Goal: Register for event/course: Sign up to attend an event or enroll in a course

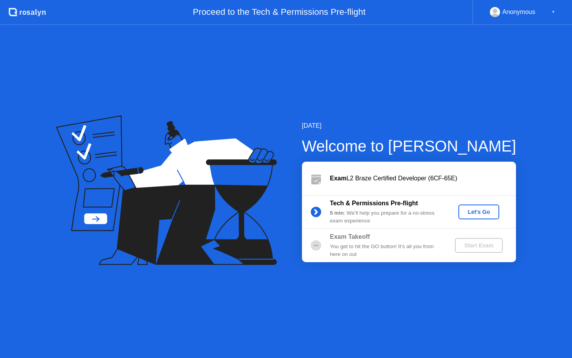
click at [488, 212] on div "Let's Go" at bounding box center [478, 212] width 35 height 6
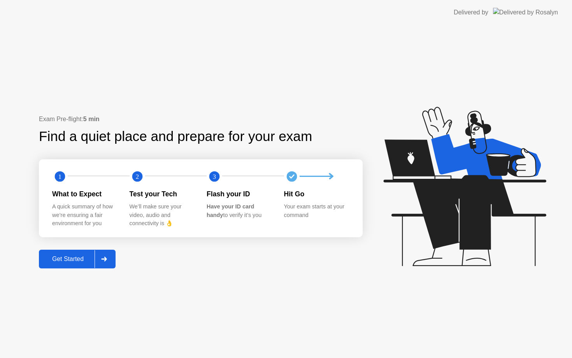
click at [68, 260] on div "Get Started" at bounding box center [67, 258] width 53 height 7
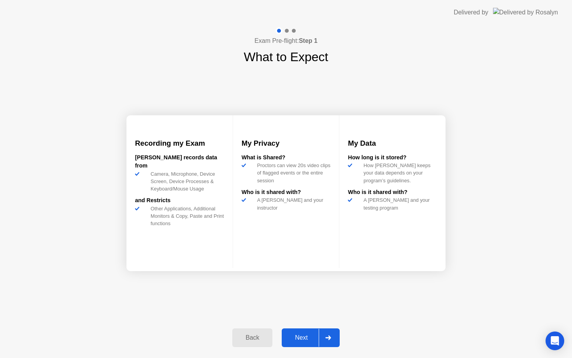
click at [308, 340] on div "Next" at bounding box center [301, 337] width 35 height 7
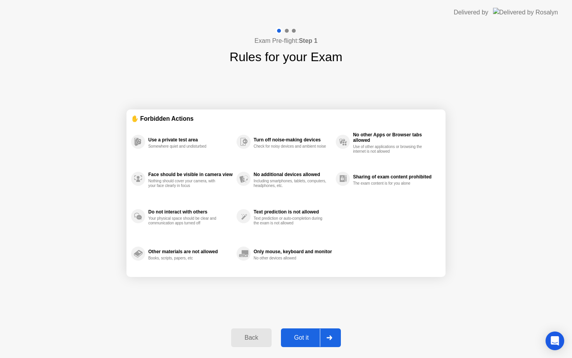
click at [306, 338] on div "Got it" at bounding box center [301, 337] width 37 height 7
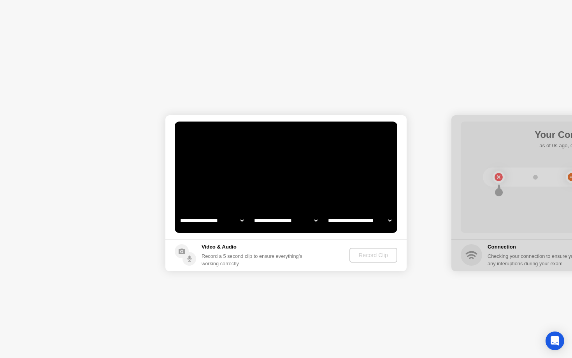
select select "**********"
select select "*******"
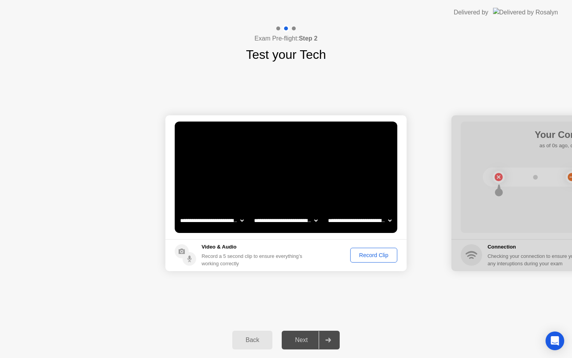
click at [307, 338] on div "Next" at bounding box center [301, 339] width 35 height 7
click at [333, 341] on div at bounding box center [328, 340] width 19 height 18
click at [370, 253] on div "Record Clip" at bounding box center [374, 255] width 42 height 6
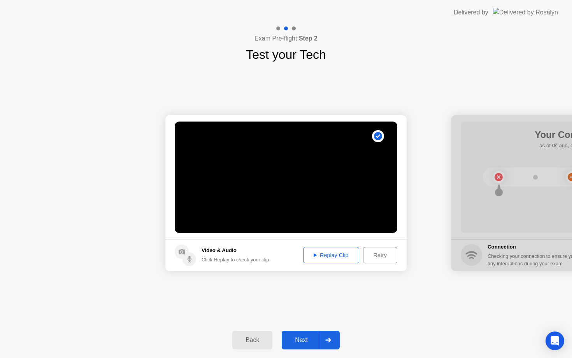
click at [300, 336] on div "Next" at bounding box center [301, 339] width 35 height 7
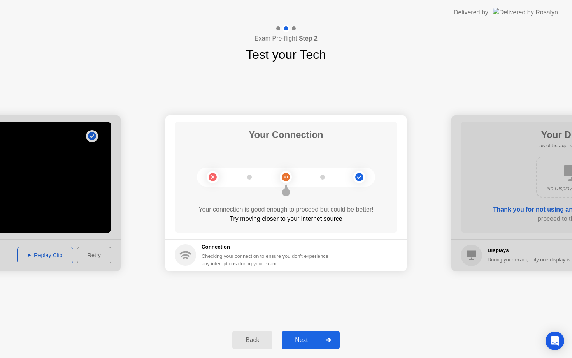
click at [303, 344] on button "Next" at bounding box center [311, 339] width 58 height 19
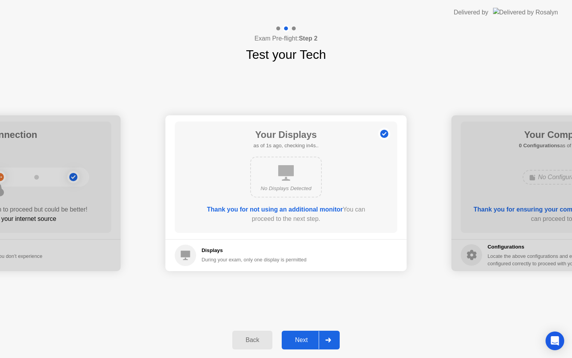
click at [303, 344] on button "Next" at bounding box center [311, 339] width 58 height 19
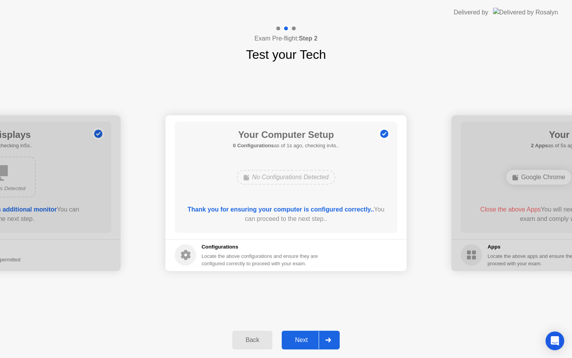
click at [303, 344] on button "Next" at bounding box center [311, 339] width 58 height 19
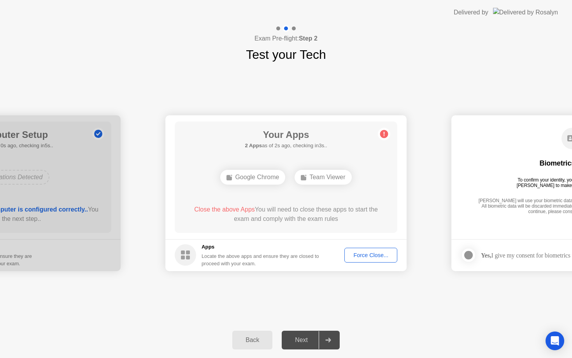
click at [364, 256] on div "Force Close..." at bounding box center [370, 255] width 47 height 6
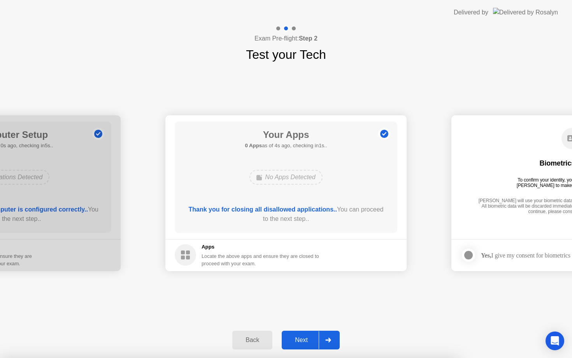
click at [299, 341] on div "Next" at bounding box center [301, 339] width 35 height 7
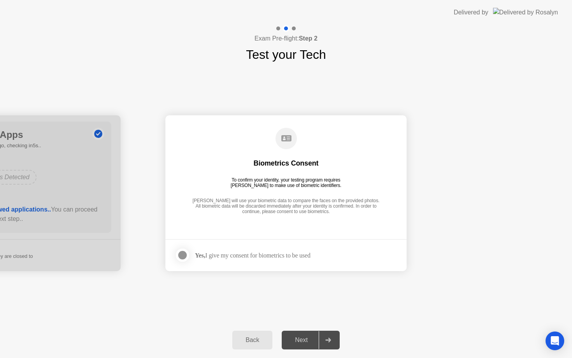
click at [185, 255] on div at bounding box center [182, 254] width 9 height 9
click at [305, 341] on div "Next" at bounding box center [301, 339] width 35 height 7
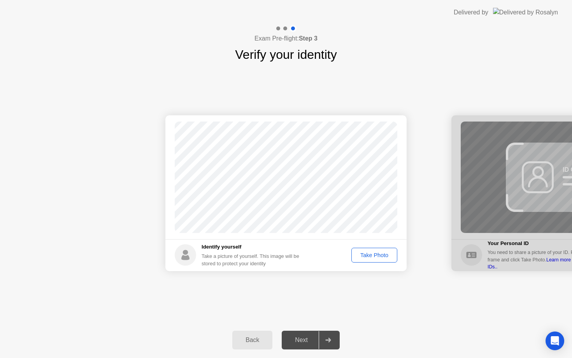
click at [371, 256] on div "Take Photo" at bounding box center [374, 255] width 40 height 6
click at [302, 341] on div "Next" at bounding box center [301, 339] width 35 height 7
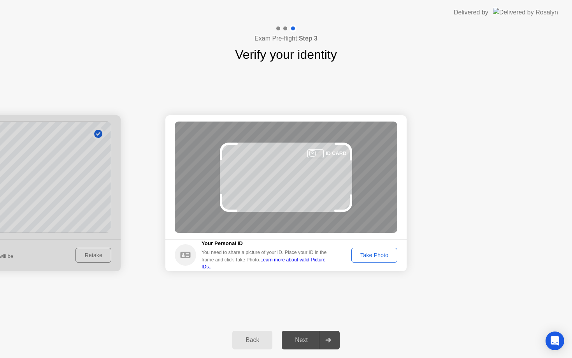
click at [377, 258] on div "Take Photo" at bounding box center [374, 255] width 40 height 6
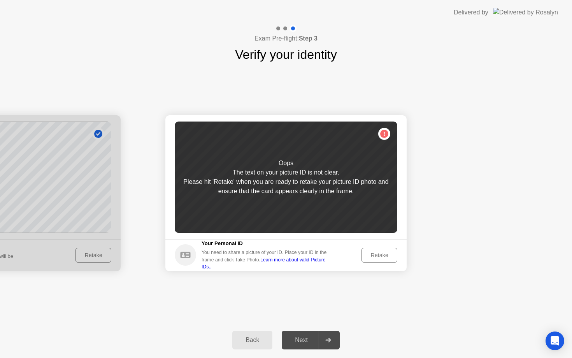
click at [377, 258] on div "Retake" at bounding box center [379, 255] width 30 height 6
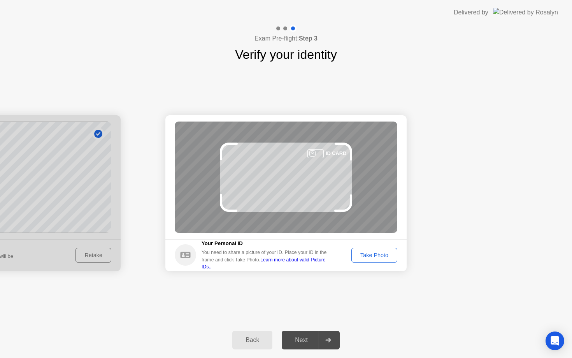
click at [374, 256] on div "Take Photo" at bounding box center [374, 255] width 40 height 6
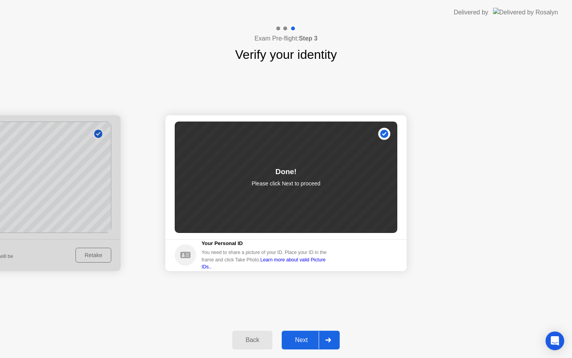
click at [301, 343] on div "Next" at bounding box center [301, 339] width 35 height 7
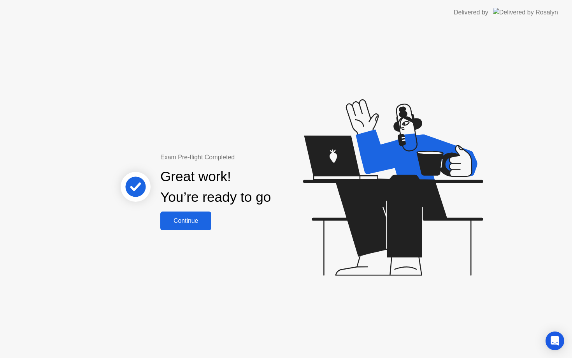
click at [177, 227] on button "Continue" at bounding box center [185, 220] width 51 height 19
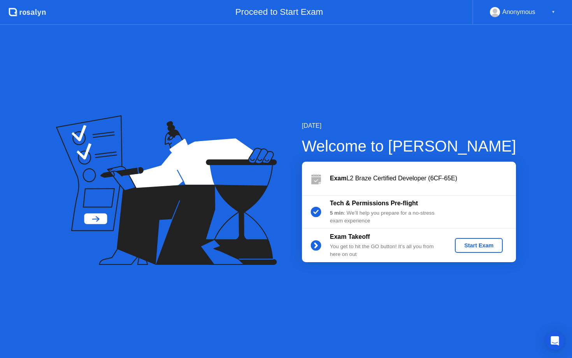
click at [479, 246] on div "Start Exam" at bounding box center [479, 245] width 42 height 6
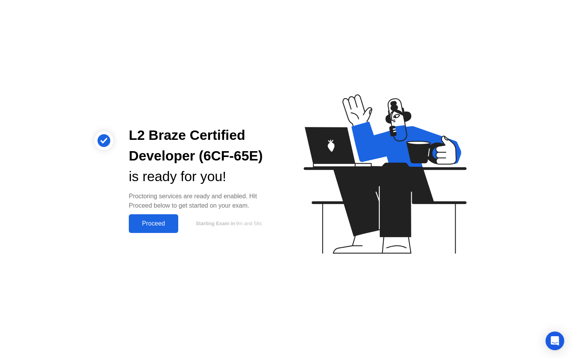
click at [145, 221] on div "Proceed" at bounding box center [153, 223] width 45 height 7
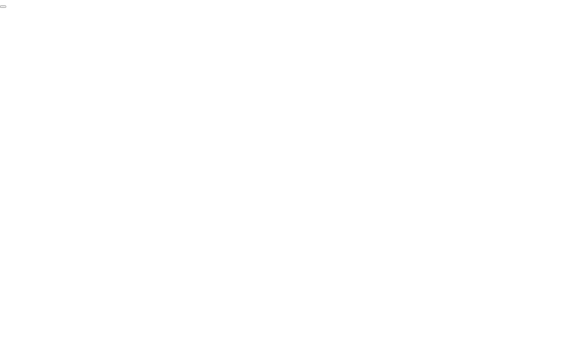
click div "End Proctoring Session"
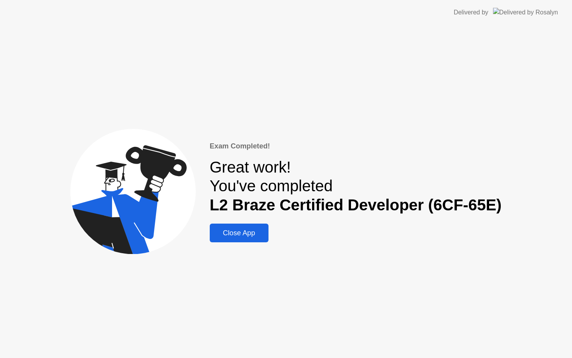
click at [240, 237] on div "Close App" at bounding box center [239, 233] width 54 height 8
